Goal: Task Accomplishment & Management: Use online tool/utility

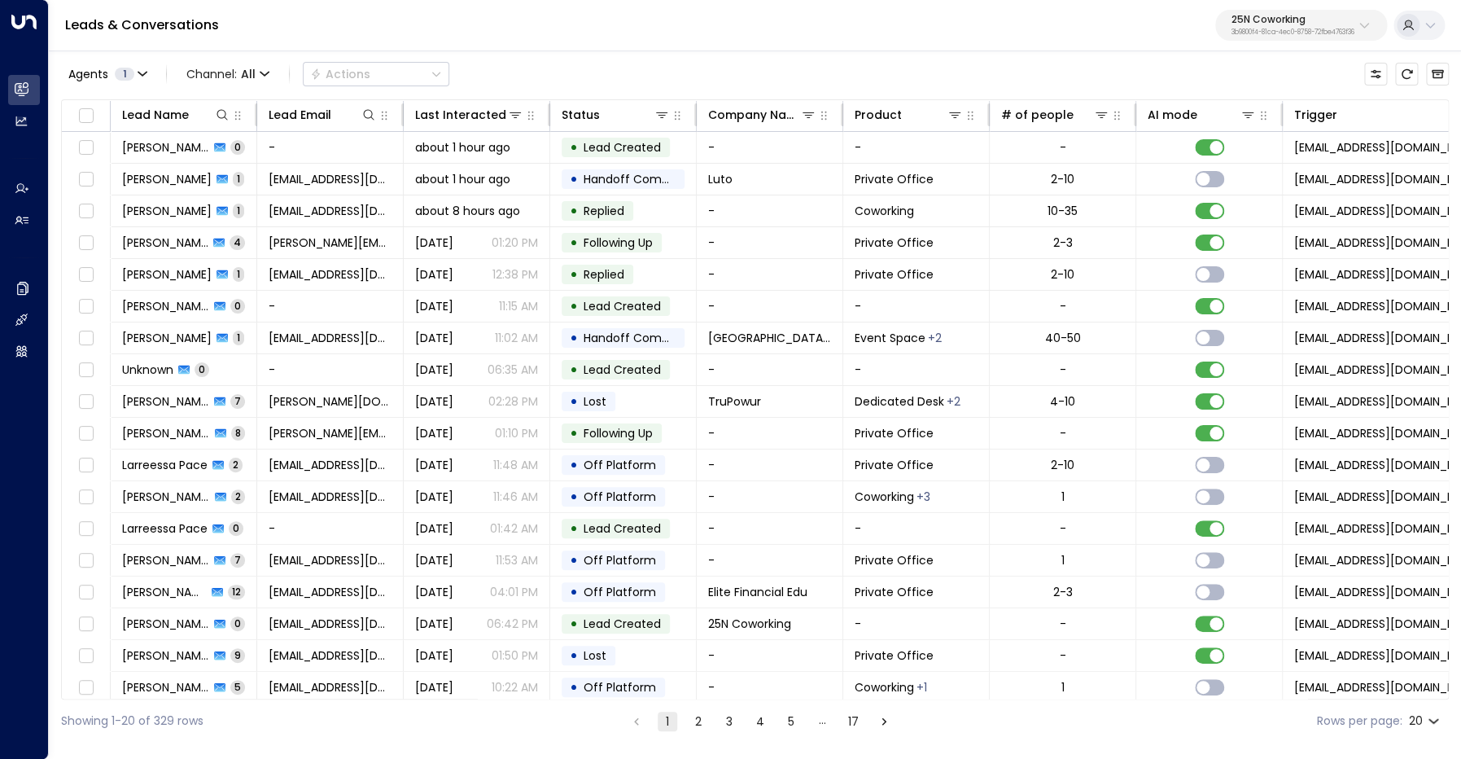
click at [1284, 24] on p "25N Coworking" at bounding box center [1293, 20] width 123 height 10
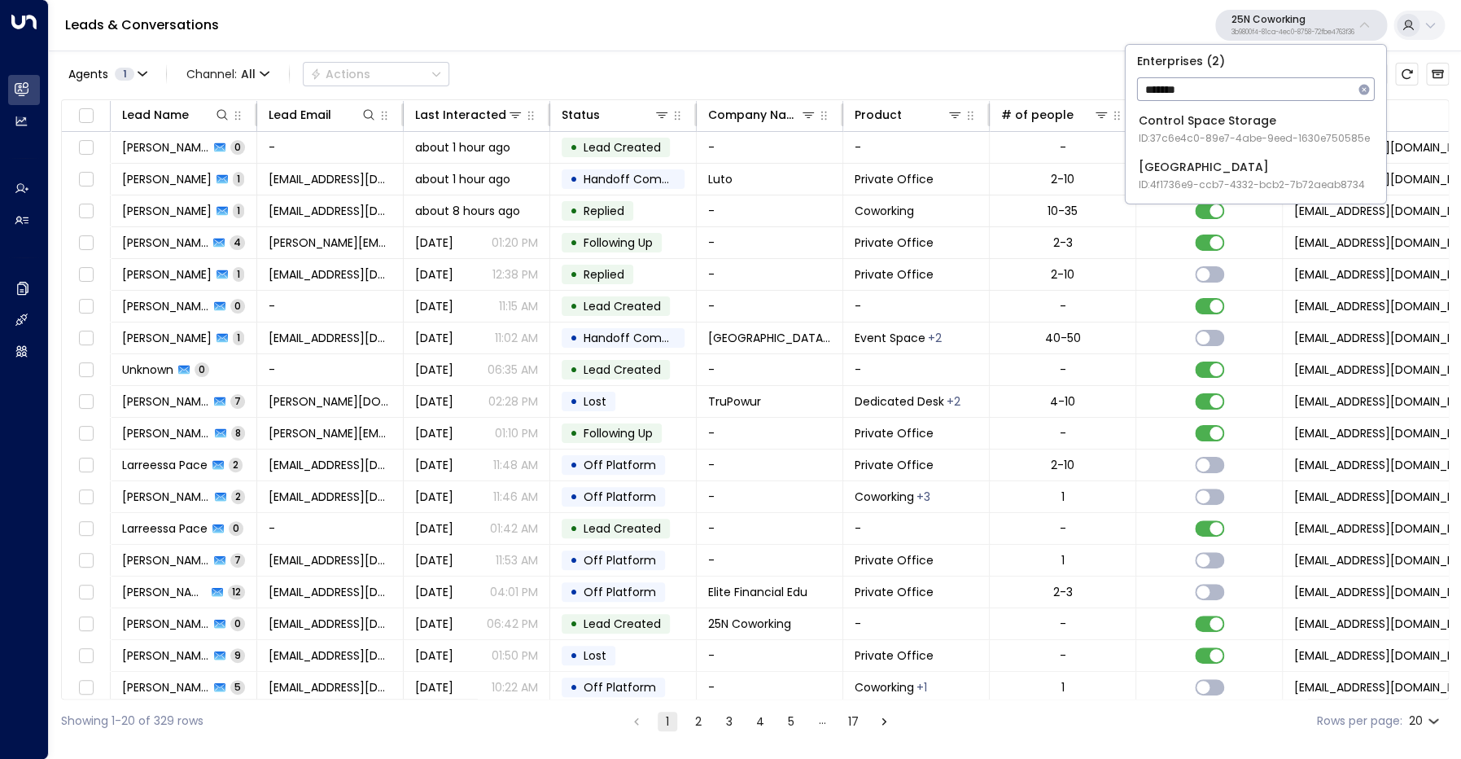
type input "*******"
click at [1222, 174] on div "Space Station ID: 4f1736e9-ccb7-4332-bcb2-7b72aeab8734" at bounding box center [1252, 175] width 226 height 33
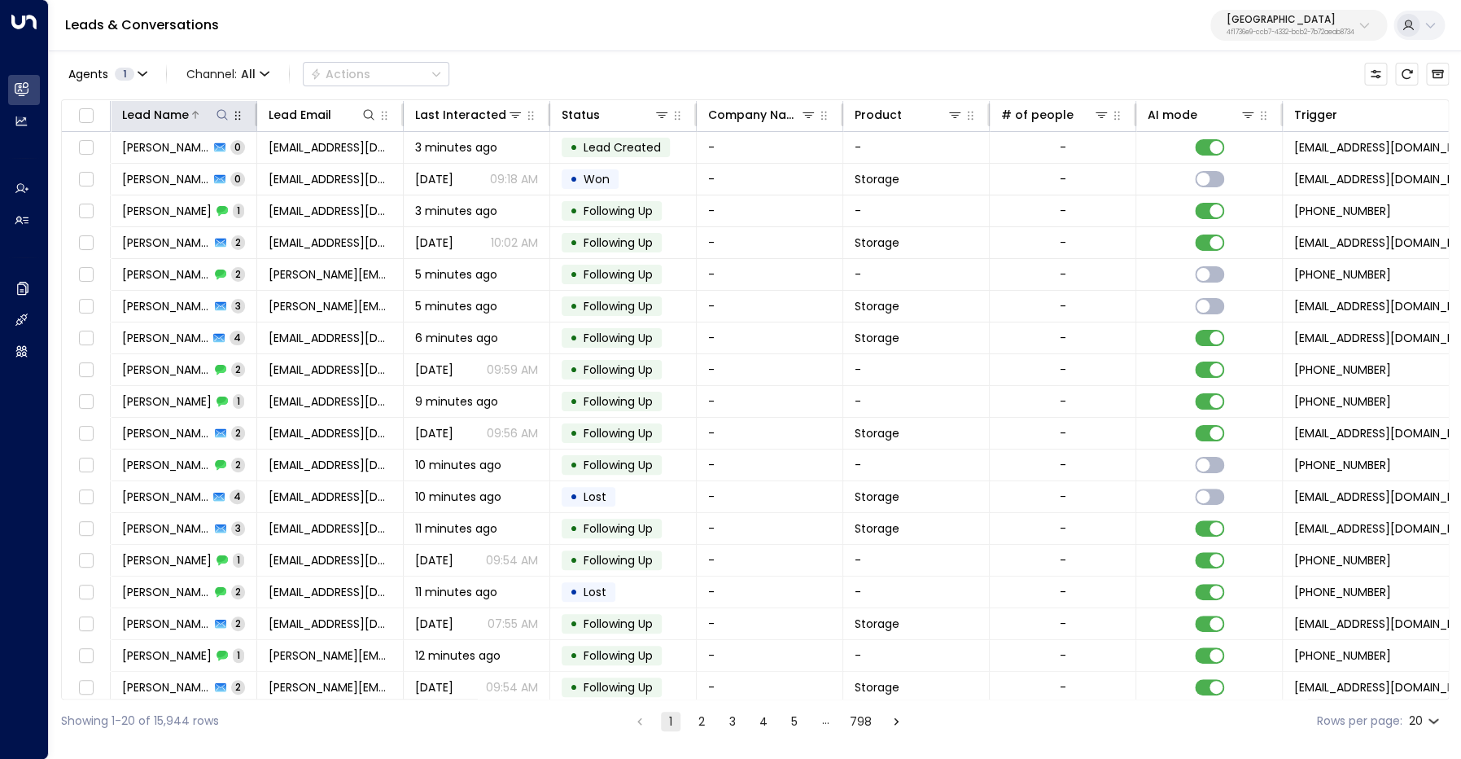
click at [221, 118] on icon at bounding box center [222, 114] width 11 height 11
type input "**********"
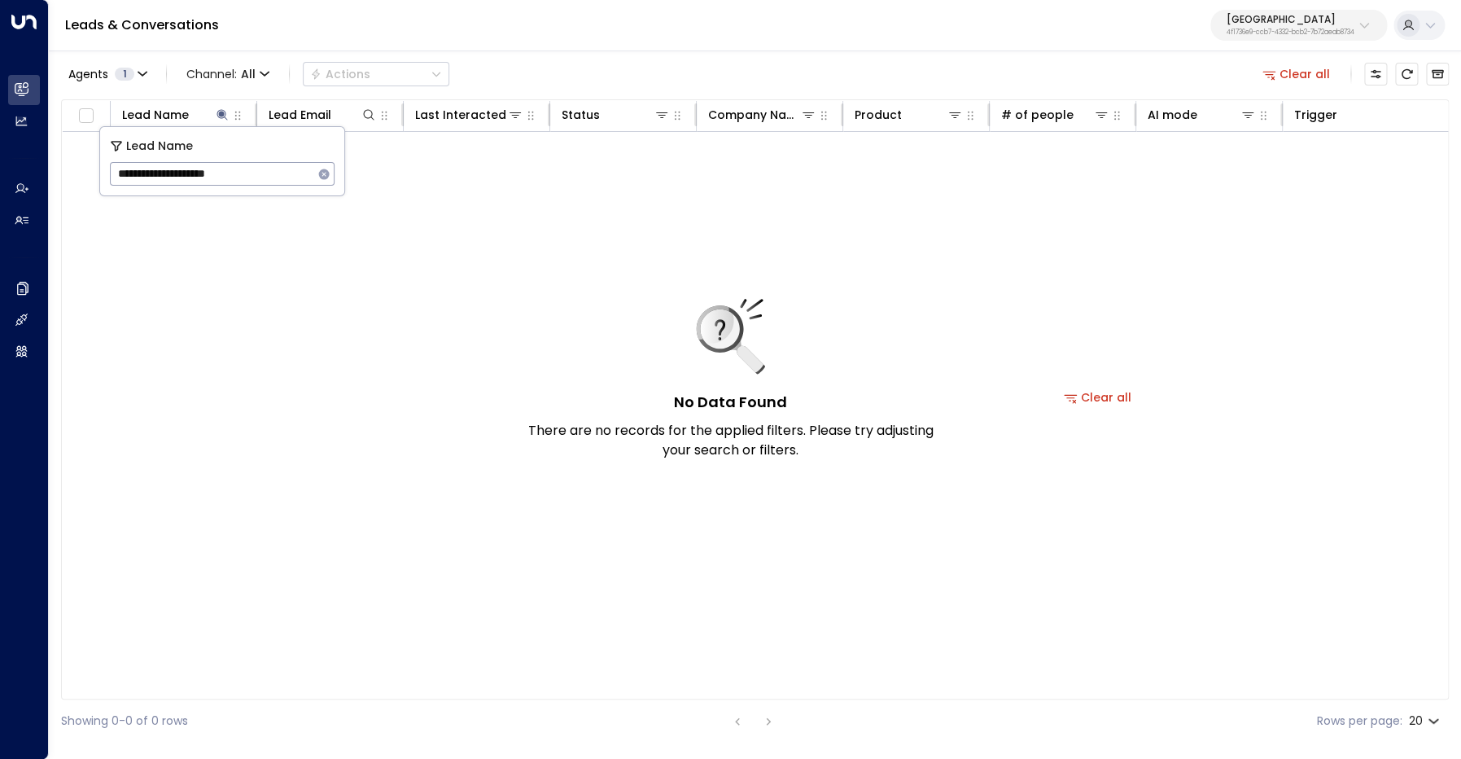
click at [326, 173] on icon "button" at bounding box center [323, 174] width 13 height 13
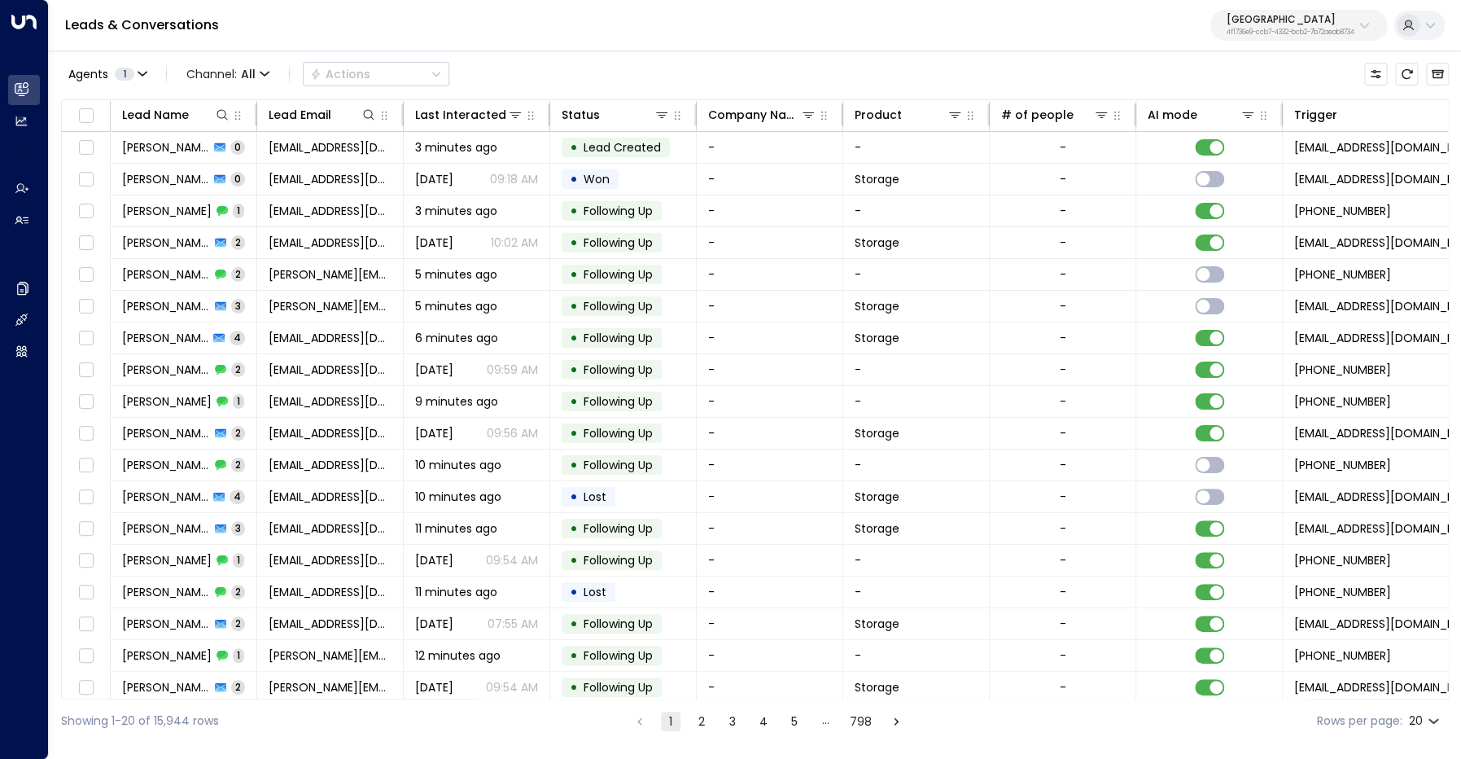
click at [1311, 74] on div "Agents 1 Channel: All Actions" at bounding box center [755, 74] width 1388 height 34
click at [370, 117] on icon at bounding box center [368, 114] width 13 height 13
type input "**********"
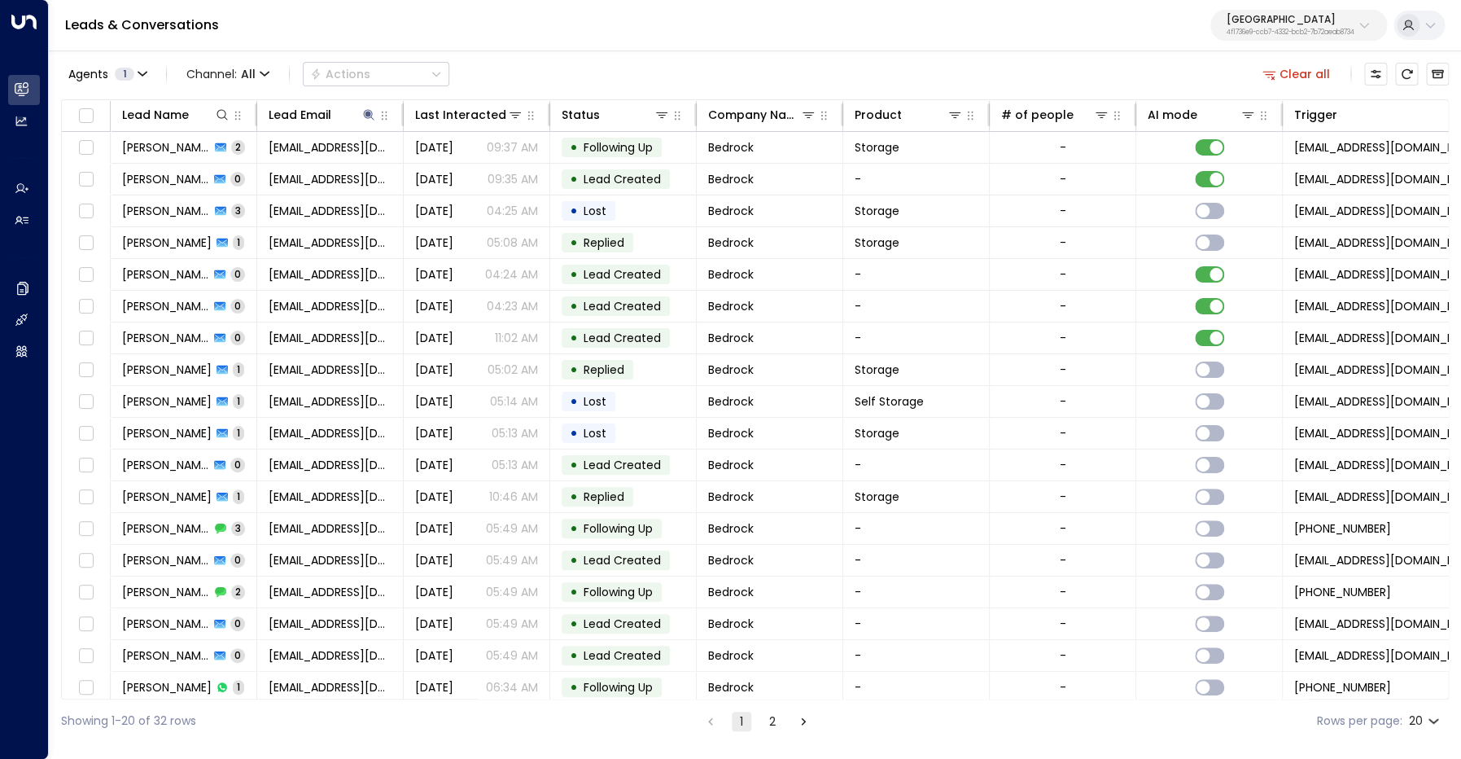
click at [551, 77] on div "Agents 1 Channel: All Actions Clear all" at bounding box center [755, 74] width 1388 height 34
click at [249, 73] on span "All" at bounding box center [248, 74] width 15 height 13
click at [235, 120] on p "SMS" at bounding box center [223, 116] width 59 height 10
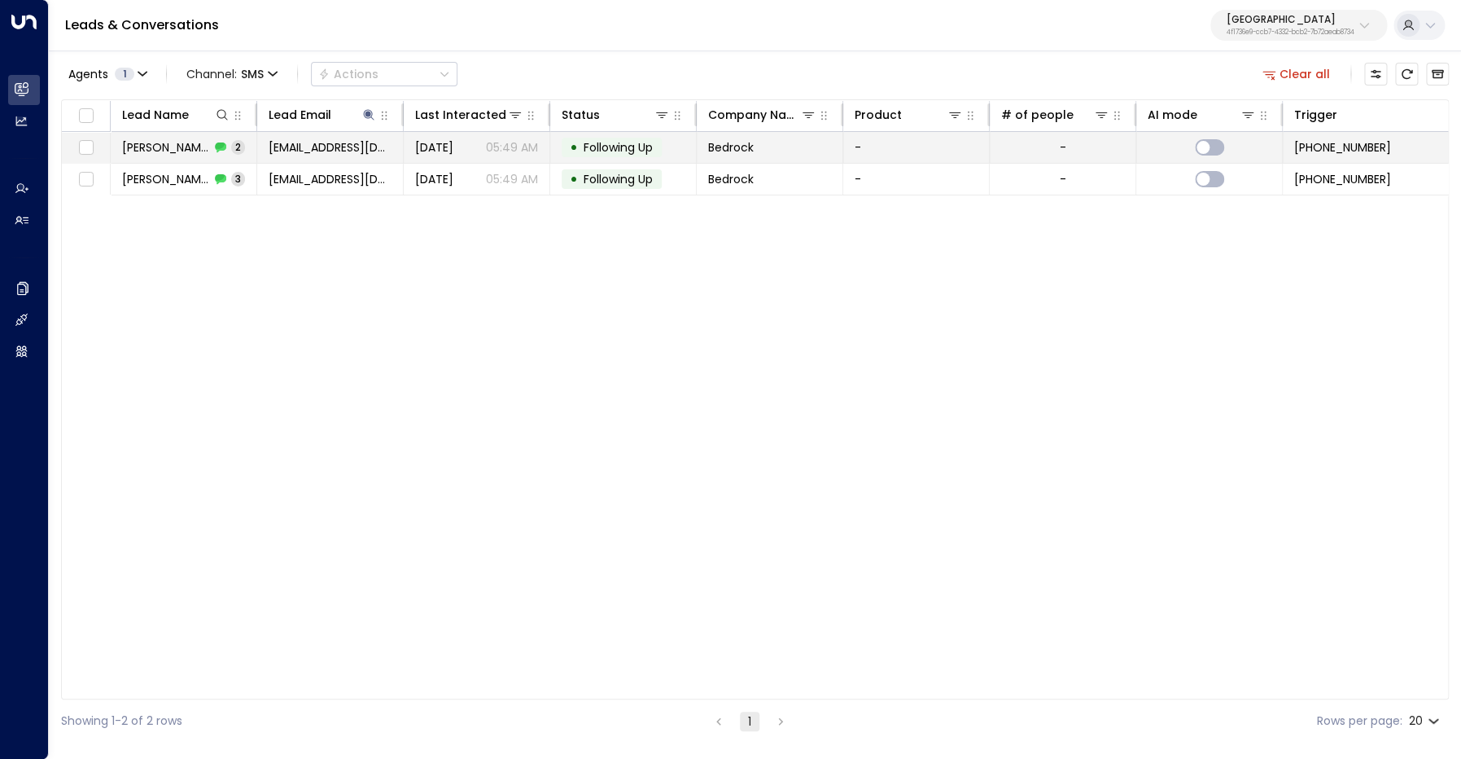
click at [168, 153] on span "Jenny White" at bounding box center [166, 147] width 88 height 16
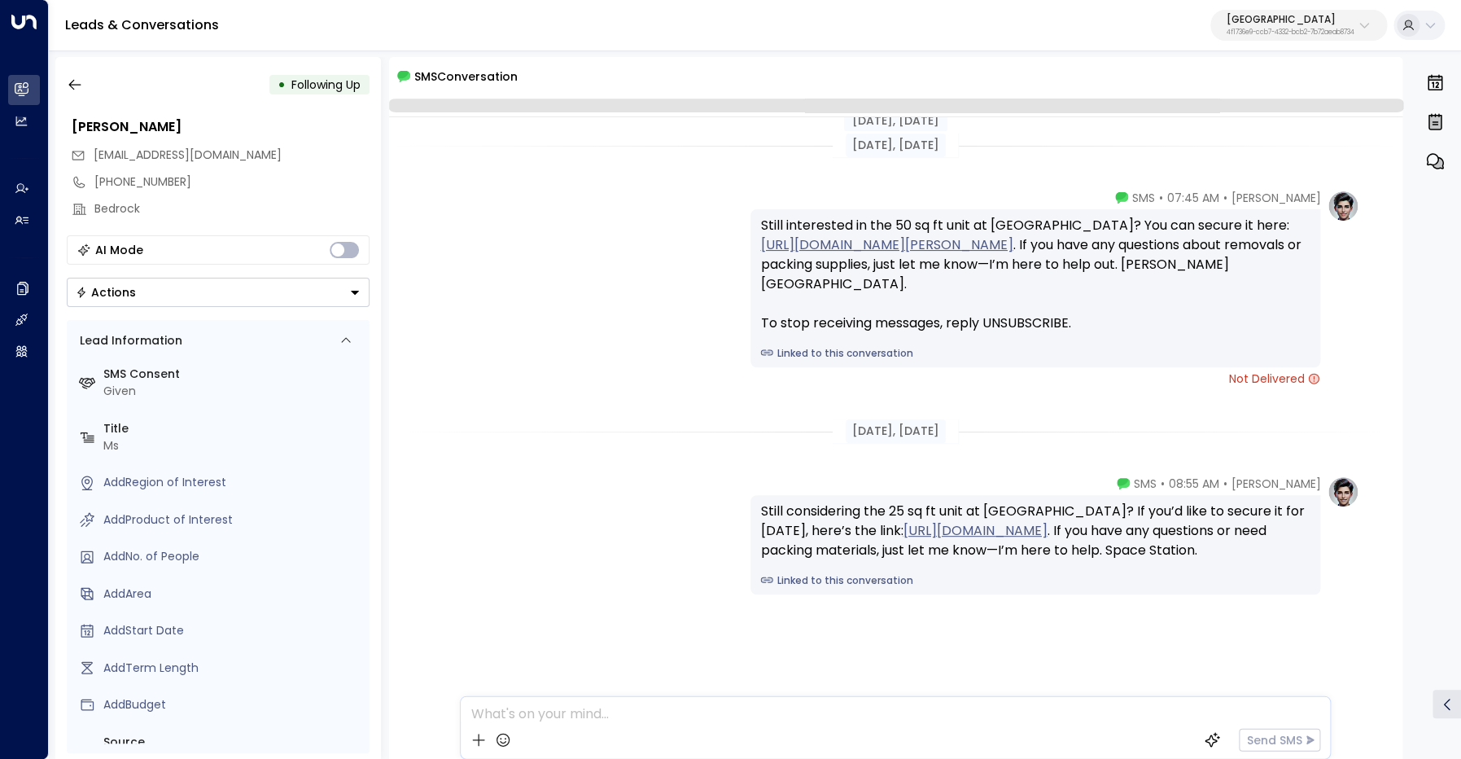
scroll to position [37, 0]
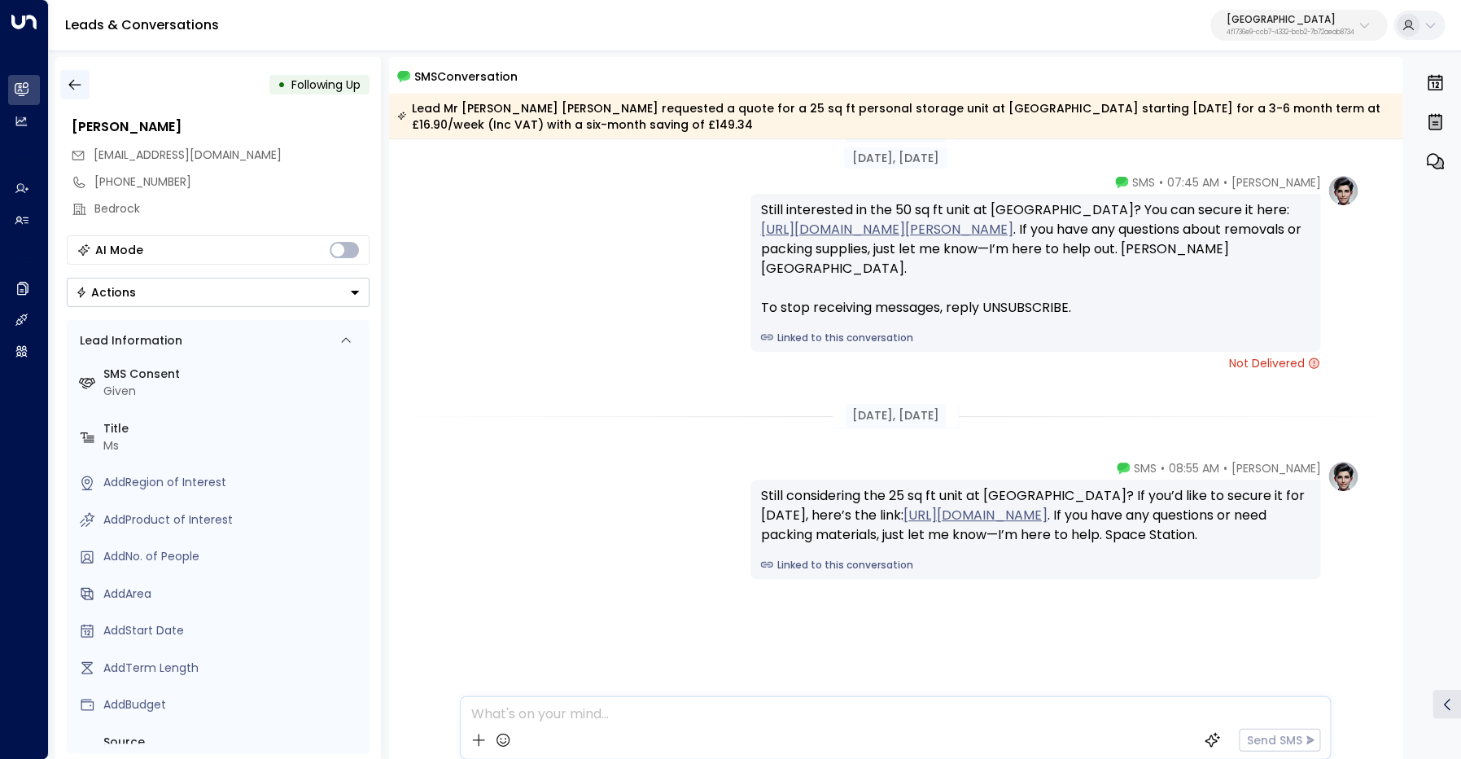
click at [74, 91] on icon "button" at bounding box center [75, 85] width 16 height 16
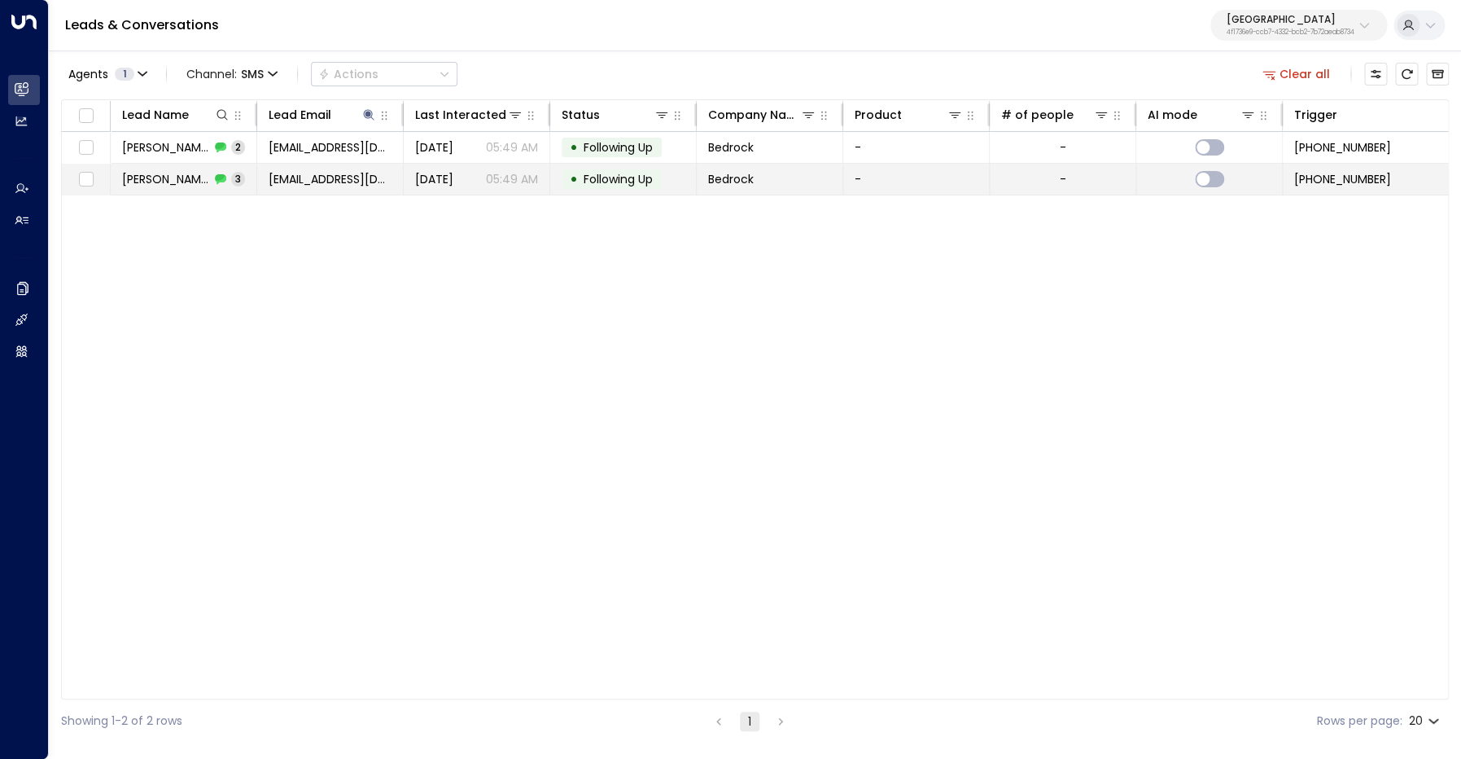
click at [174, 181] on span "Jenny White" at bounding box center [166, 179] width 88 height 16
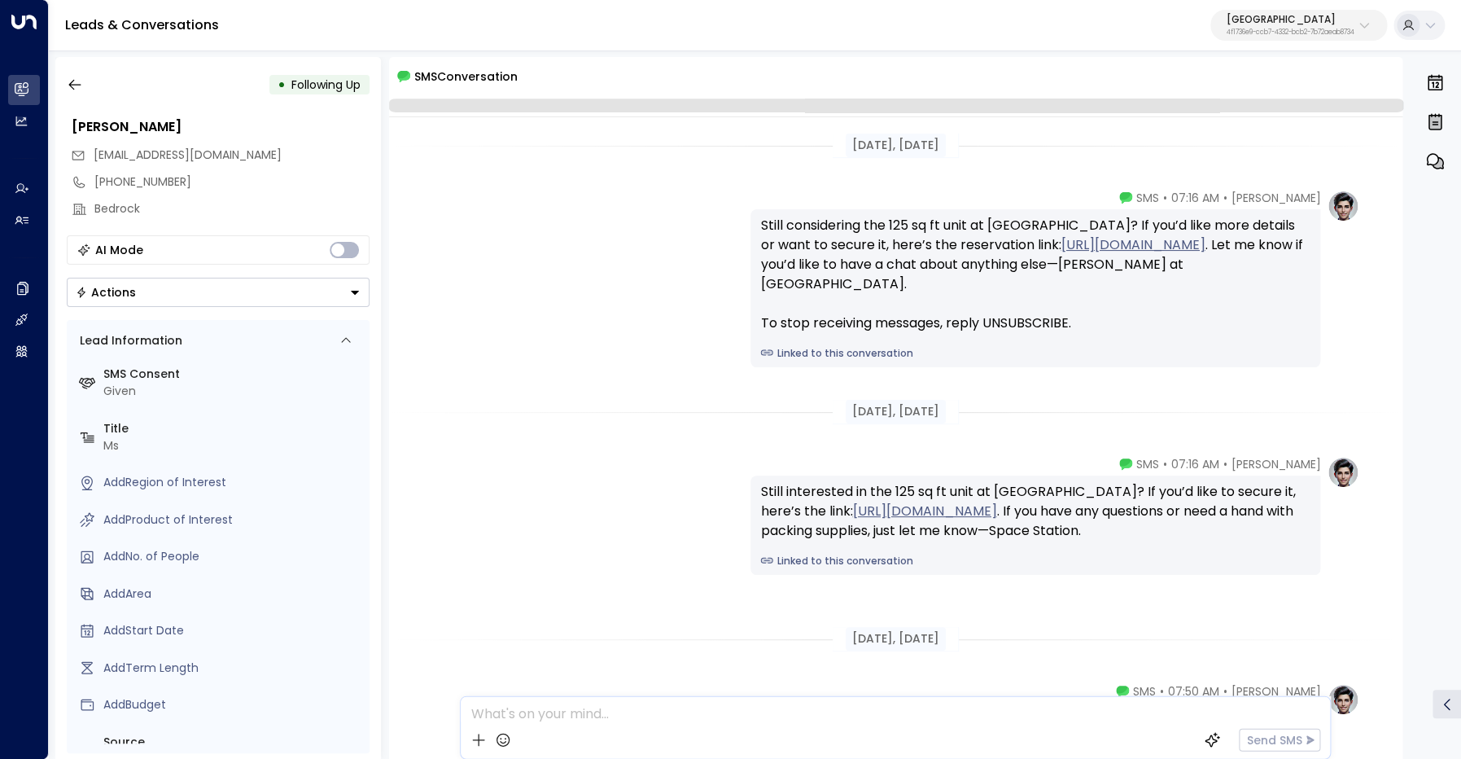
scroll to position [226, 0]
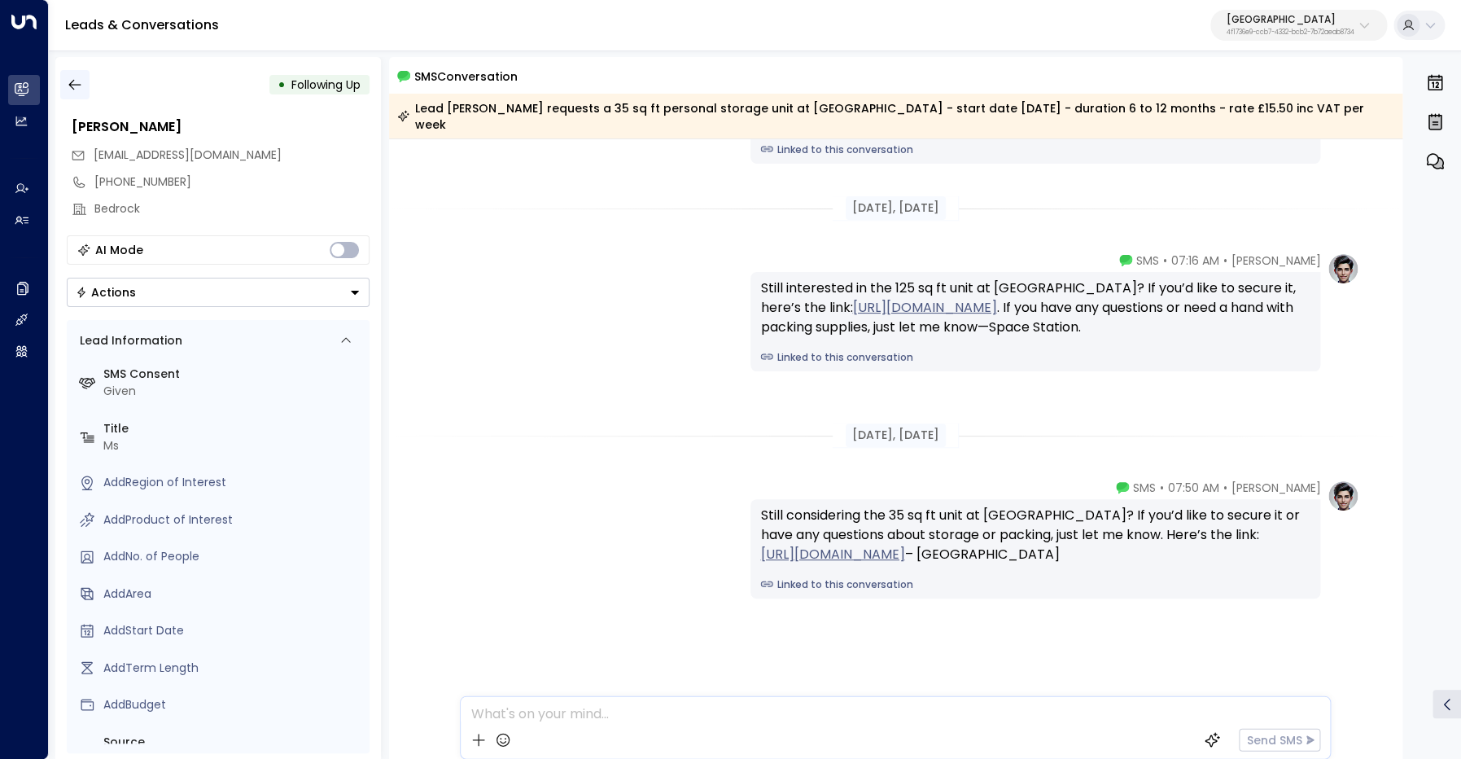
click at [74, 85] on icon "button" at bounding box center [74, 85] width 12 height 11
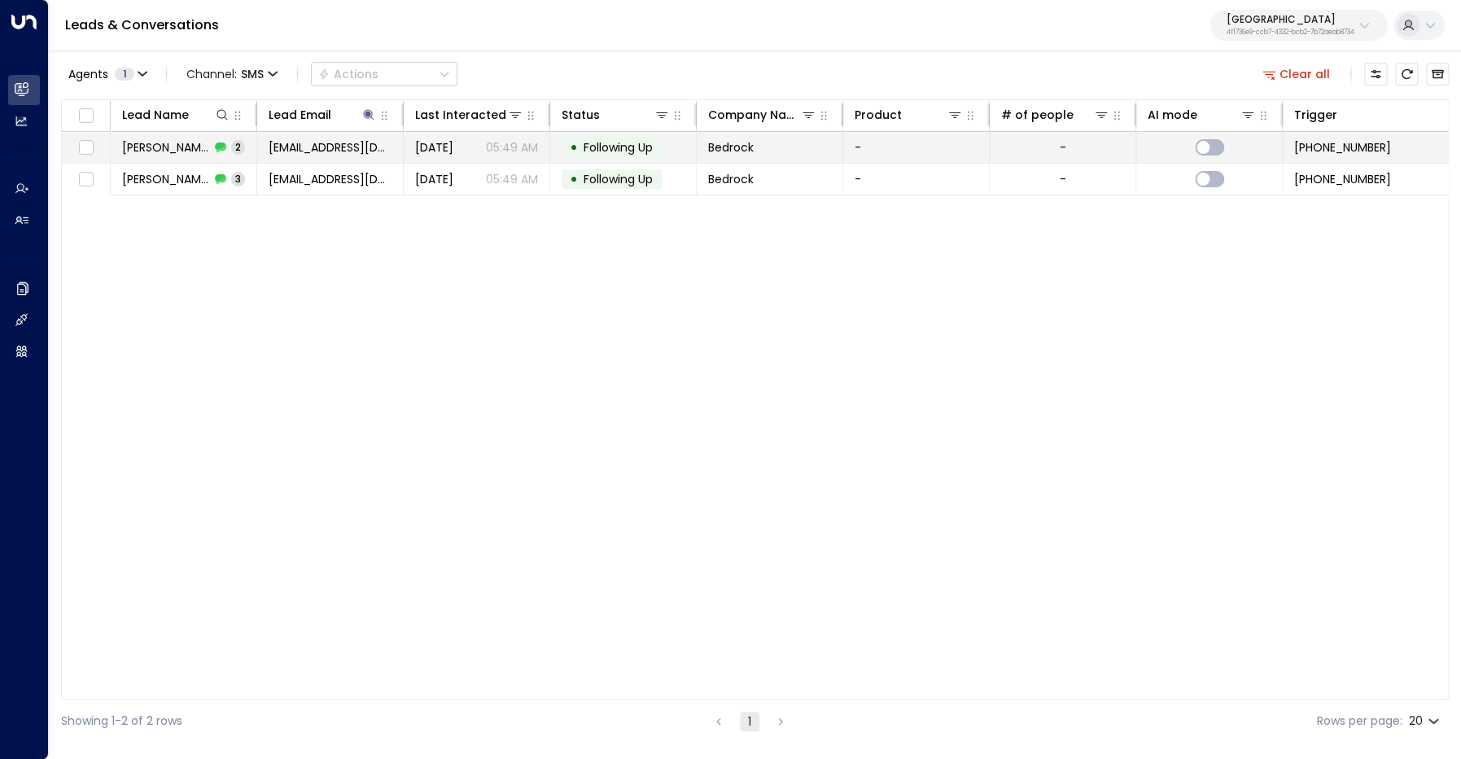
click at [182, 147] on span "Jenny White" at bounding box center [166, 147] width 88 height 16
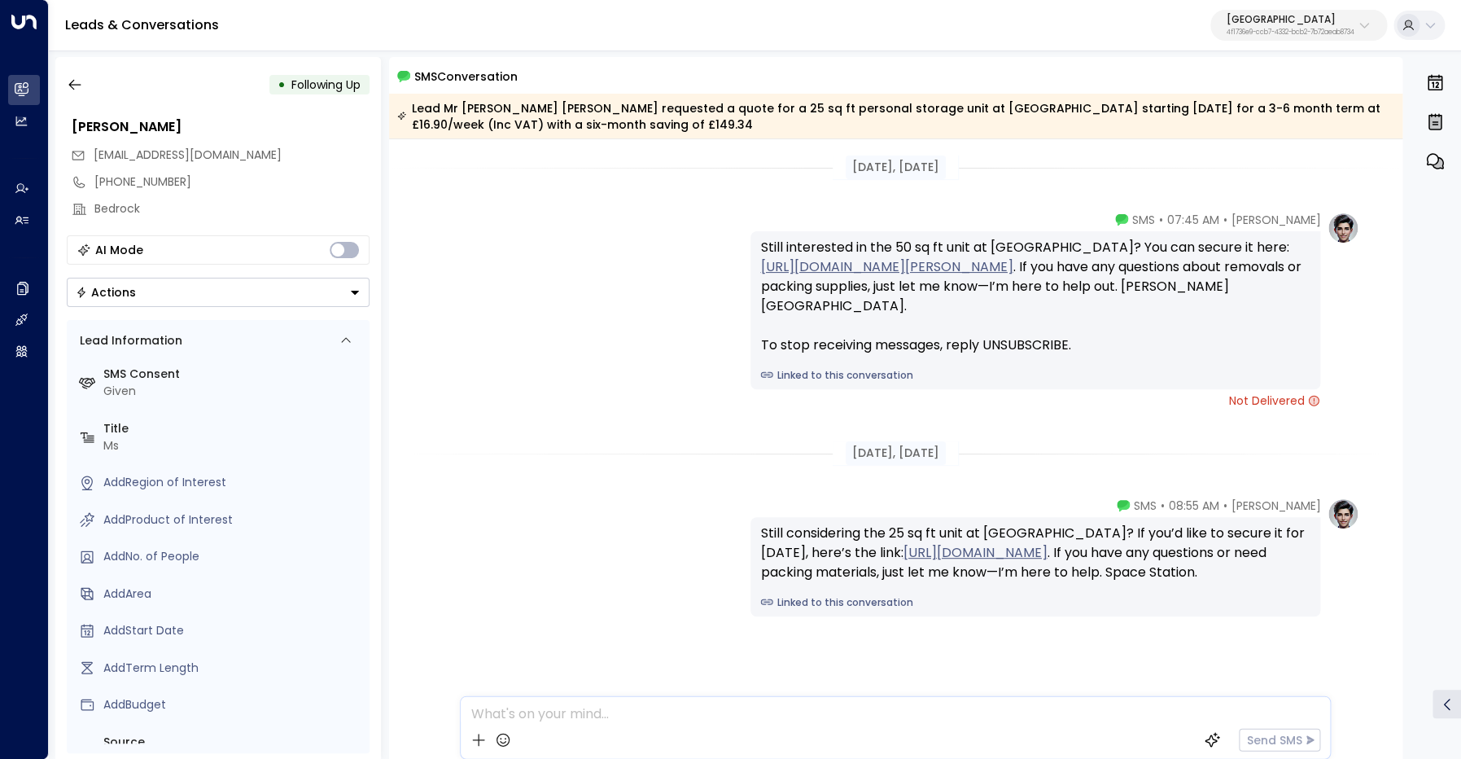
scroll to position [59, 0]
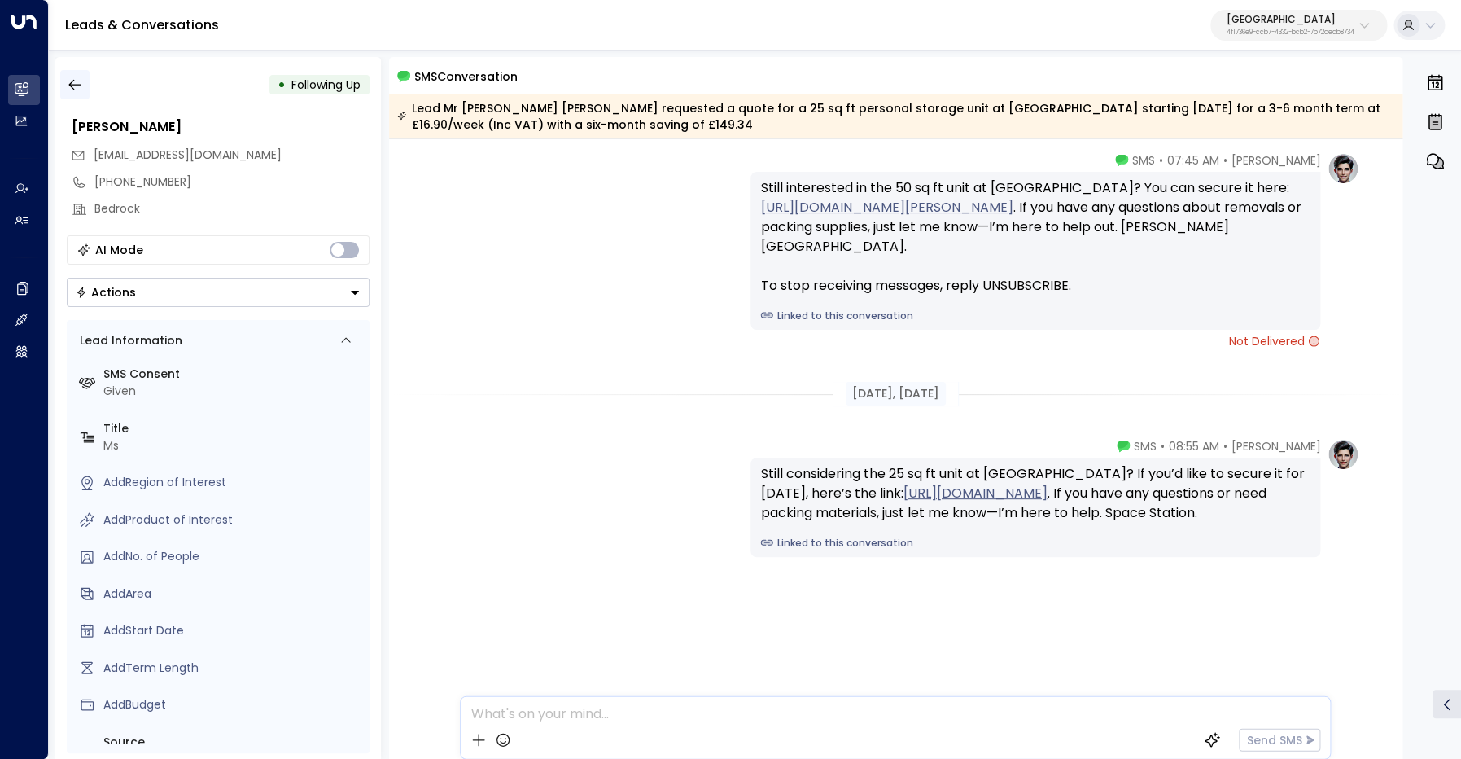
click at [72, 87] on icon "button" at bounding box center [75, 85] width 16 height 16
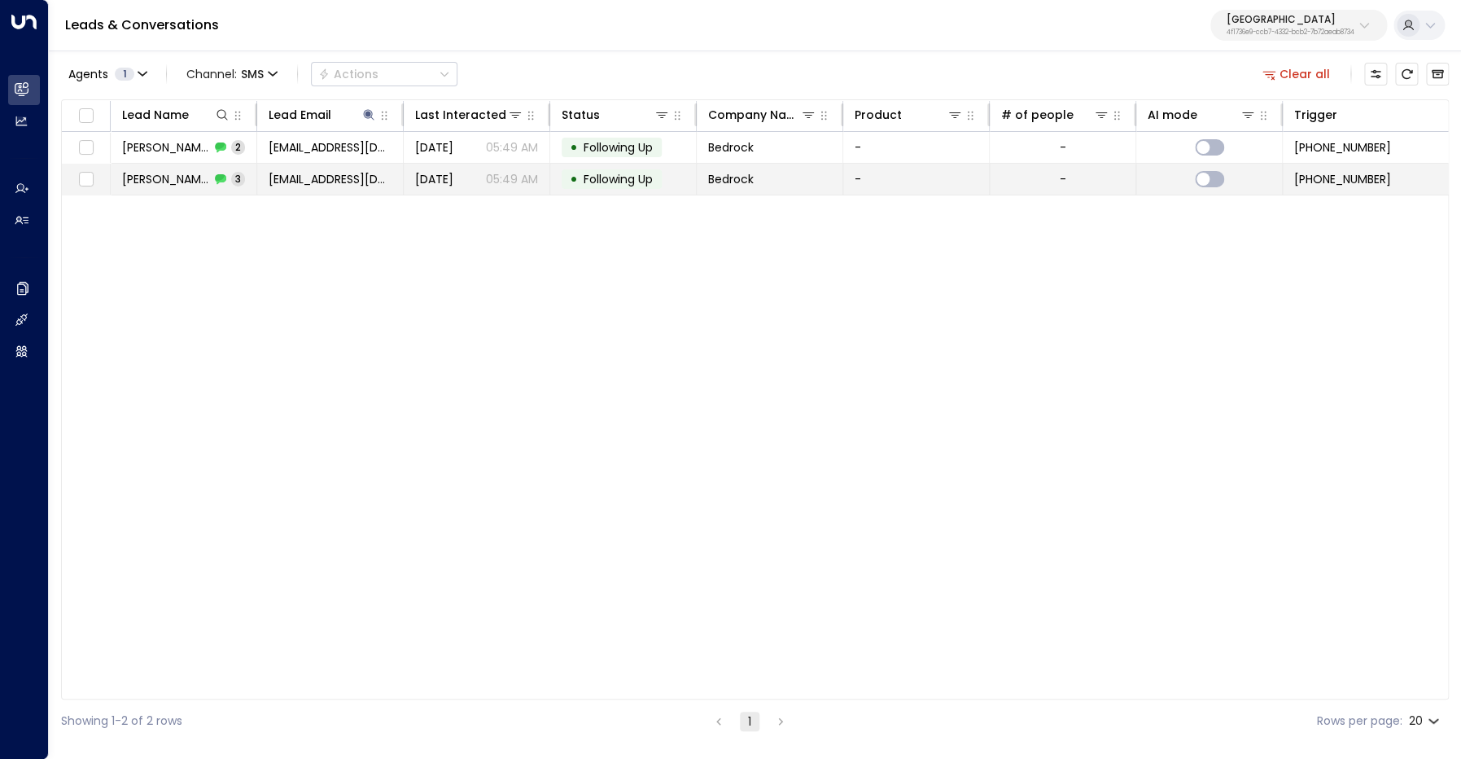
click at [160, 186] on span "Jenny White" at bounding box center [166, 179] width 88 height 16
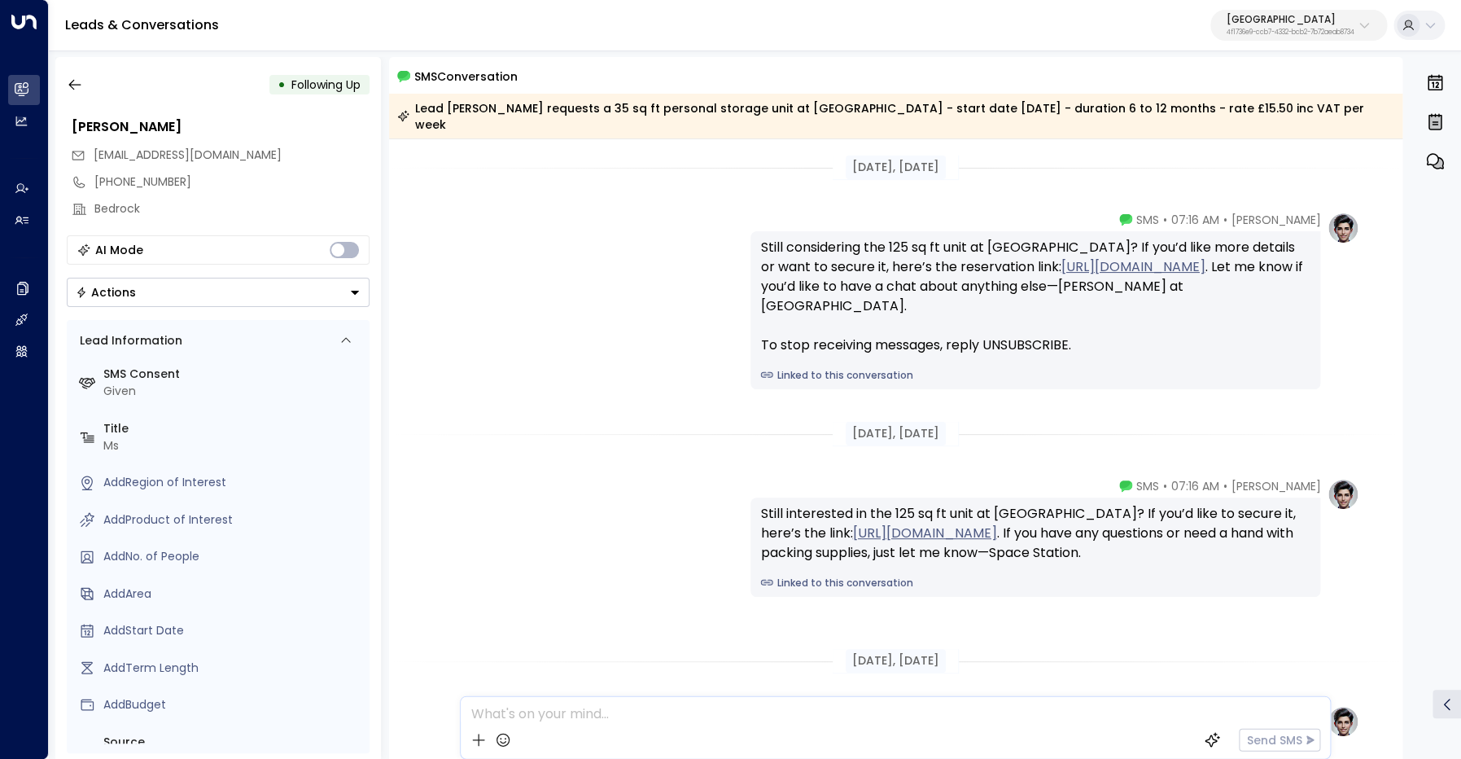
scroll to position [231, 0]
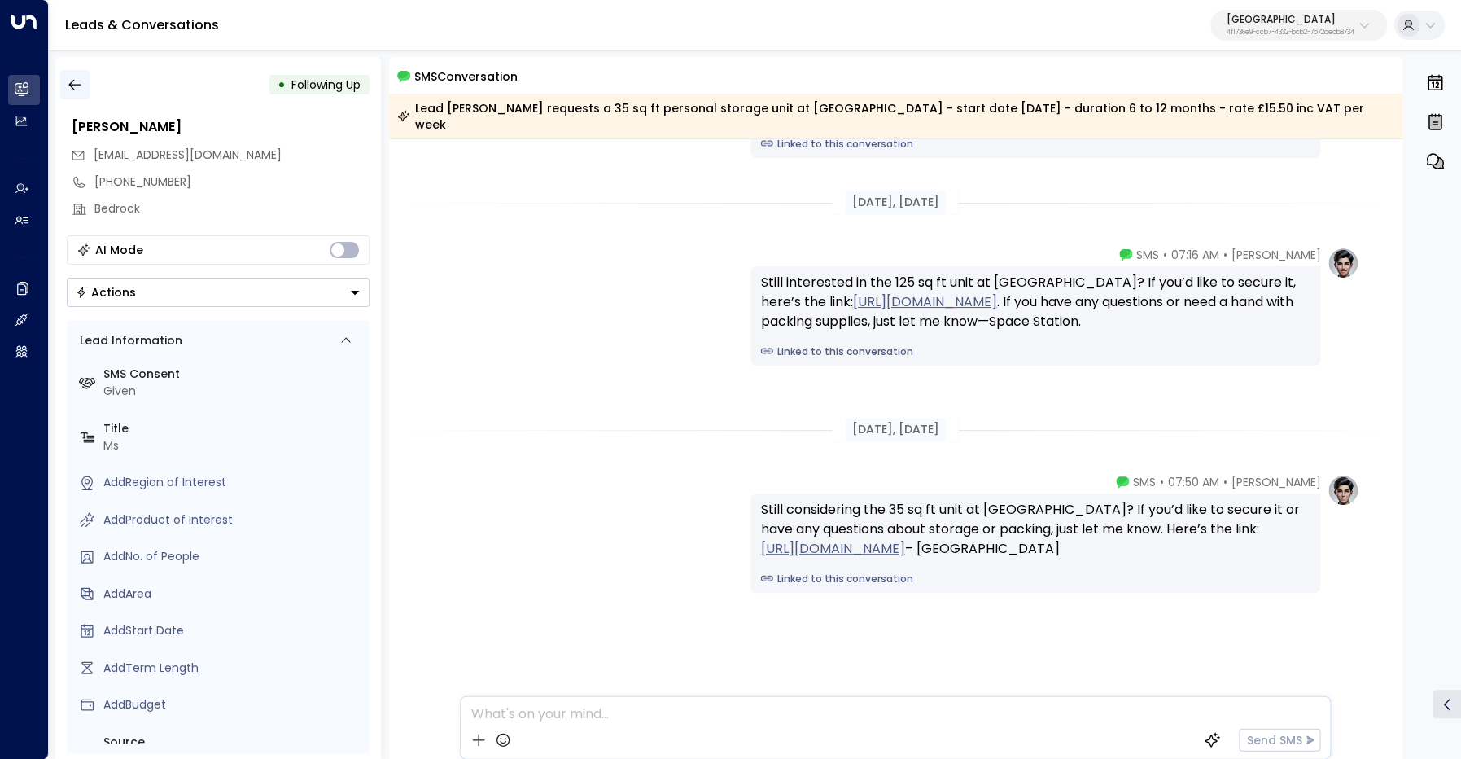
click at [74, 85] on icon "button" at bounding box center [74, 85] width 12 height 11
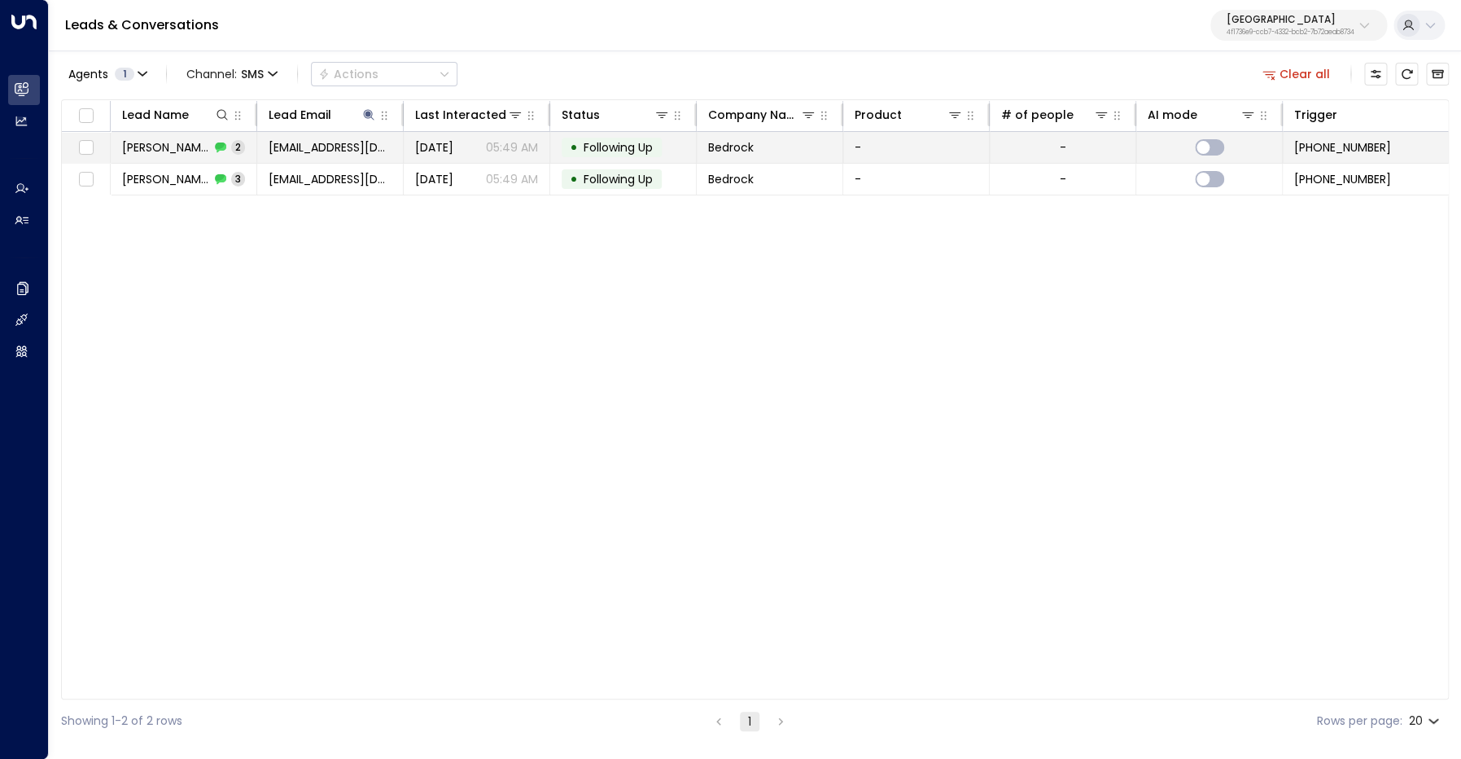
click at [161, 152] on span "Jenny White" at bounding box center [166, 147] width 88 height 16
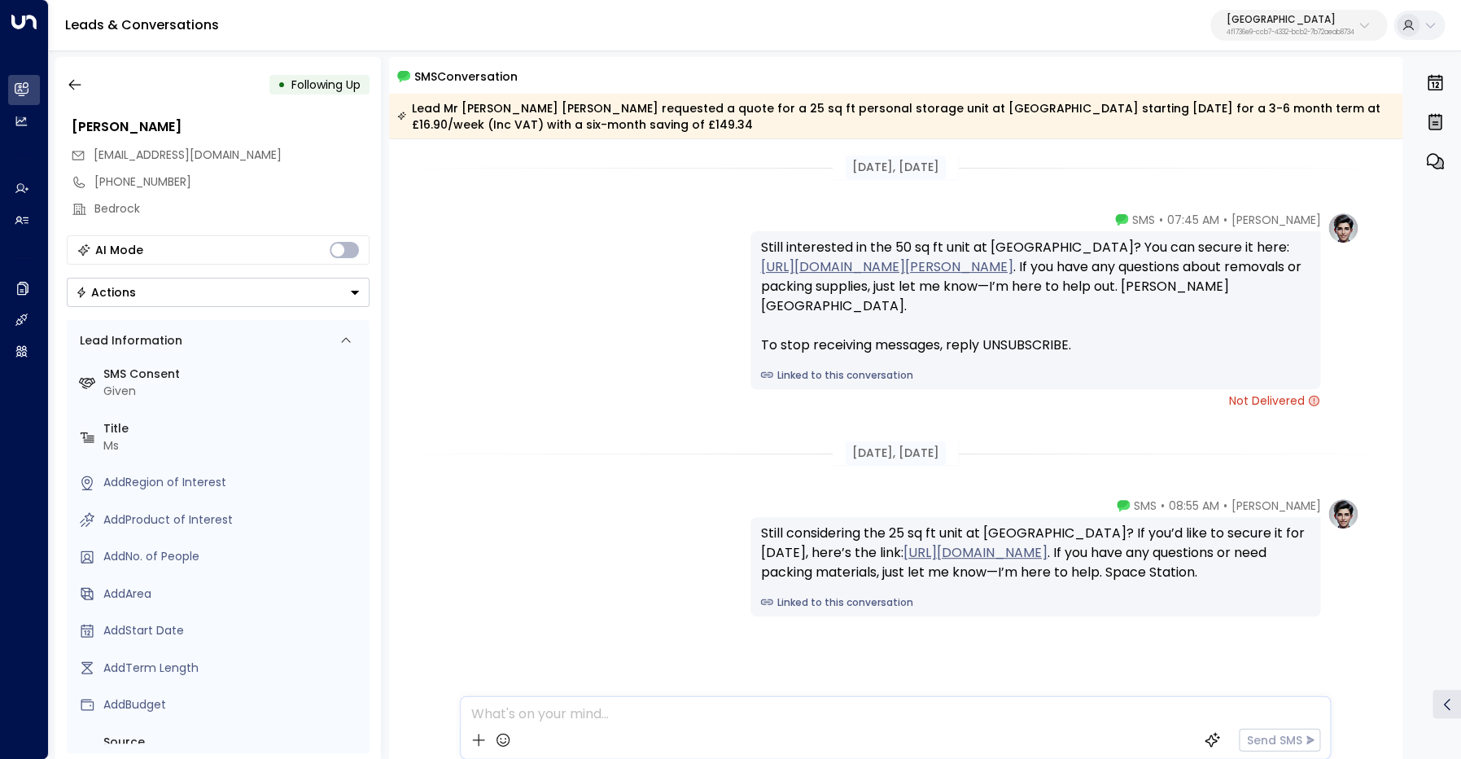
scroll to position [59, 0]
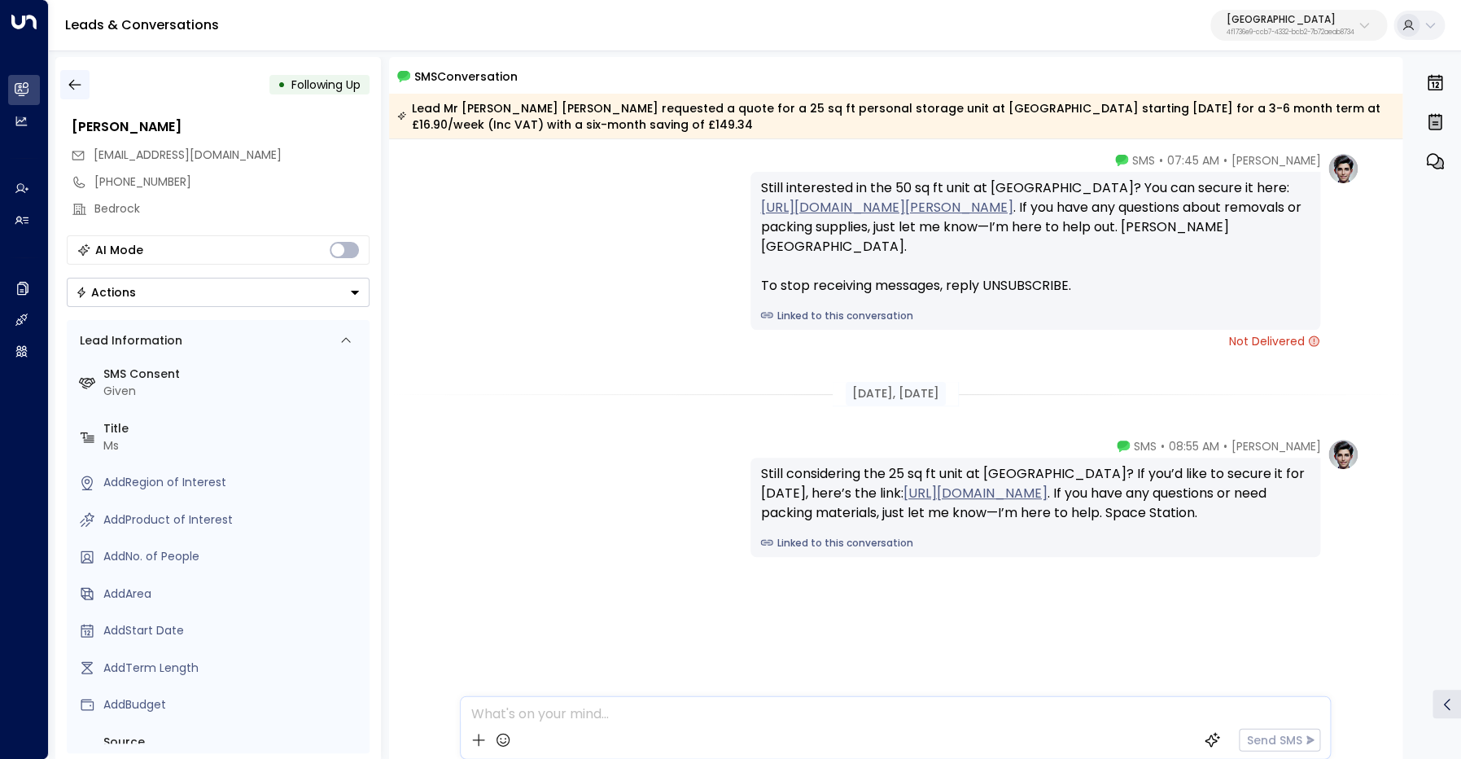
click at [81, 83] on icon "button" at bounding box center [75, 85] width 16 height 16
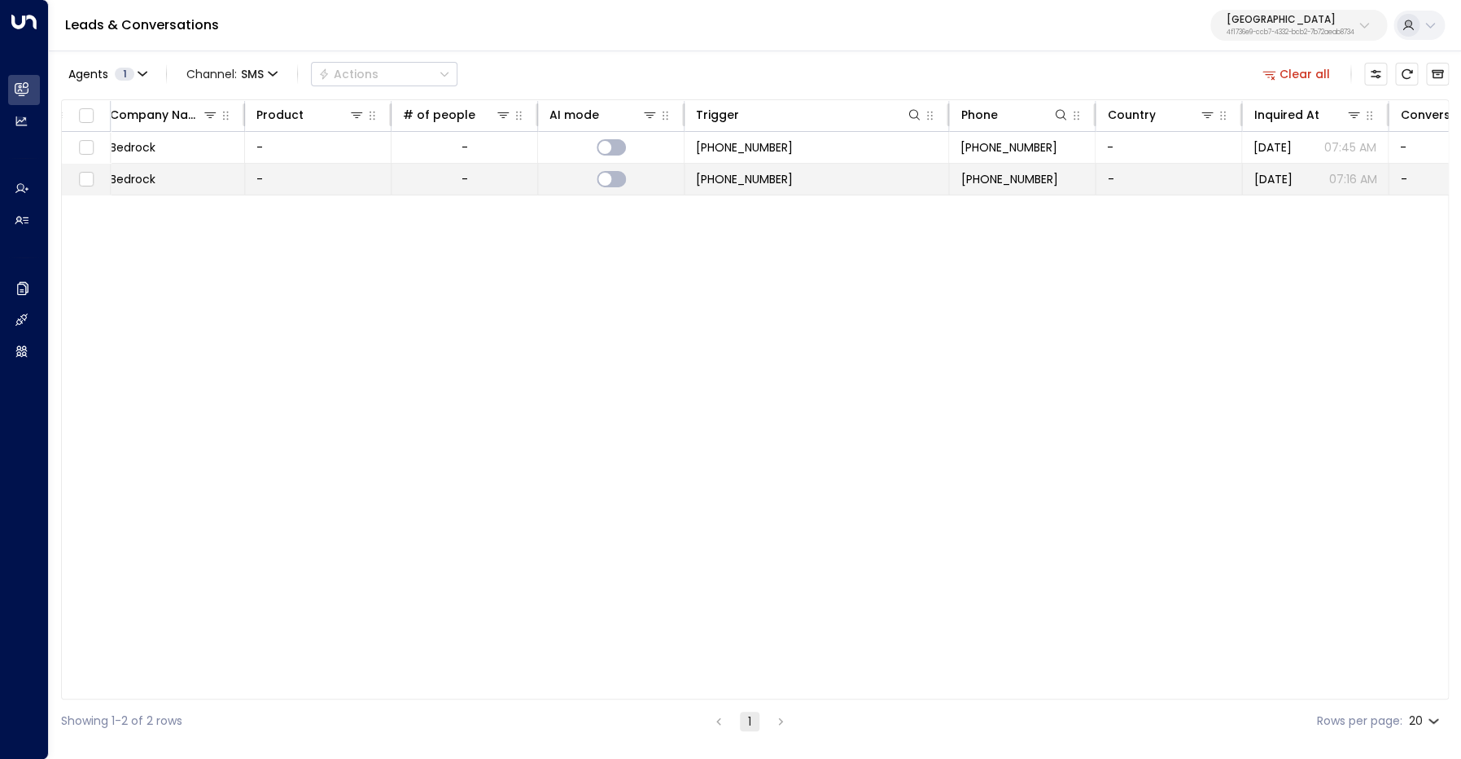
scroll to position [0, 687]
